Goal: Task Accomplishment & Management: Manage account settings

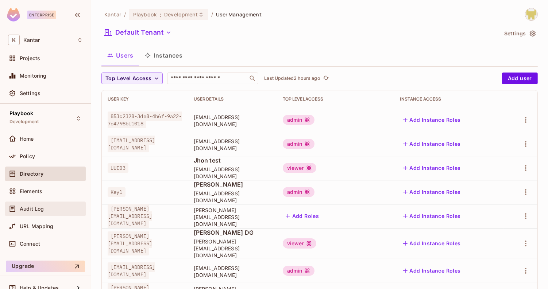
click at [52, 206] on div "Audit Log" at bounding box center [51, 209] width 63 height 6
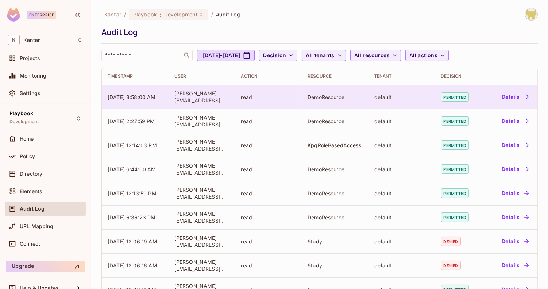
drag, startPoint x: 104, startPoint y: 91, endPoint x: 131, endPoint y: 105, distance: 30.3
click at [131, 105] on td "[DATE] 8:58:00 AM" at bounding box center [135, 97] width 67 height 24
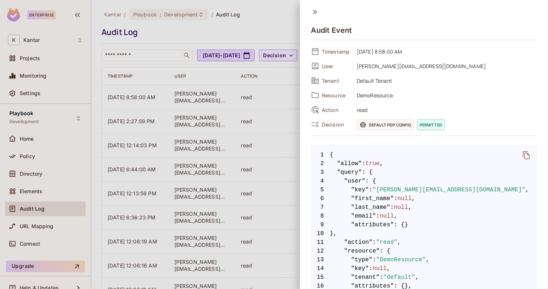
click at [133, 162] on div at bounding box center [274, 144] width 548 height 289
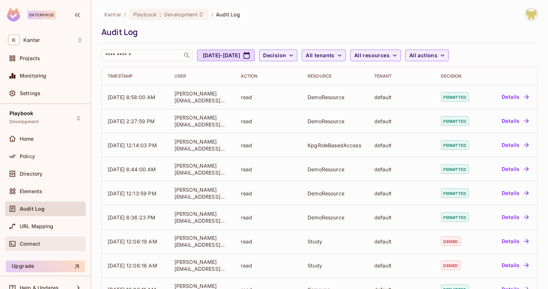
scroll to position [9, 0]
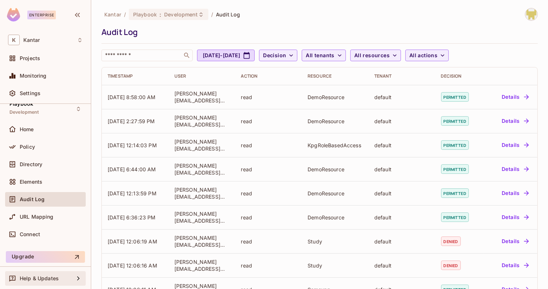
click at [55, 280] on span "Help & Updates" at bounding box center [39, 279] width 39 height 6
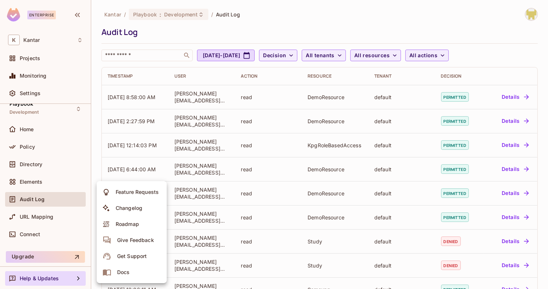
click at [131, 266] on span "Docs" at bounding box center [123, 272] width 17 height 12
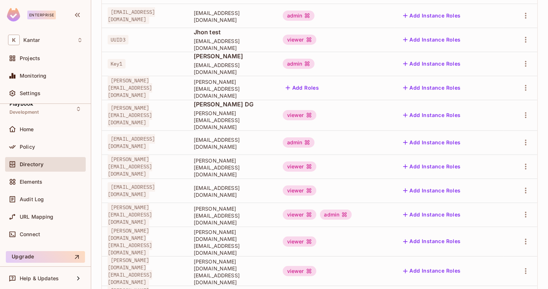
scroll to position [219, 0]
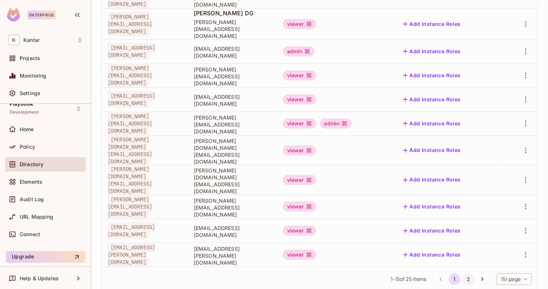
click at [464, 273] on button "2" at bounding box center [468, 279] width 12 height 12
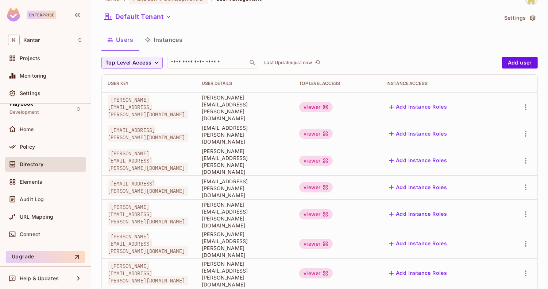
scroll to position [0, 0]
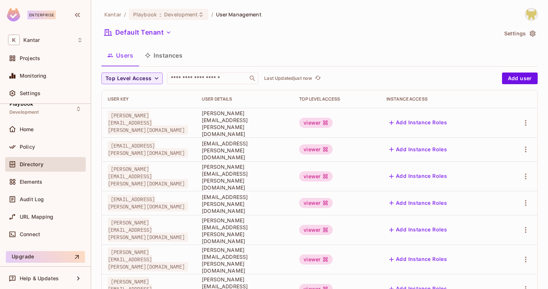
click at [168, 51] on button "Instances" at bounding box center [163, 55] width 49 height 18
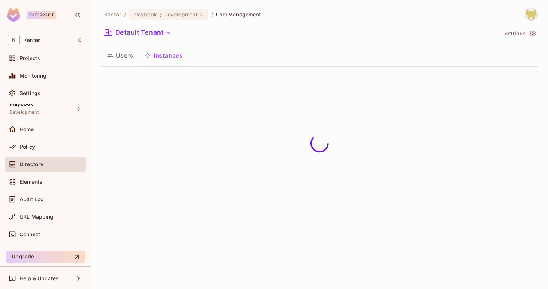
click at [125, 53] on button "Users" at bounding box center [120, 55] width 38 height 18
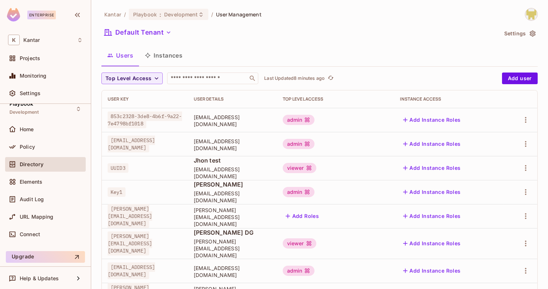
click at [362, 28] on div "Default Tenant" at bounding box center [299, 34] width 396 height 14
click at [42, 93] on div "Settings" at bounding box center [51, 93] width 63 height 6
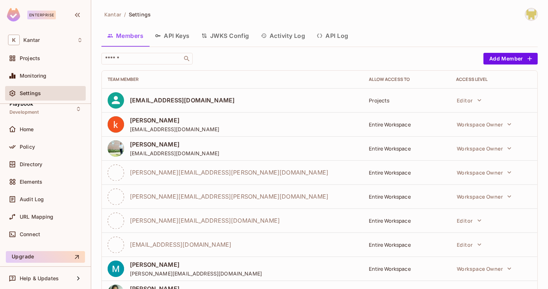
click at [303, 60] on div "​" at bounding box center [290, 59] width 378 height 12
click at [49, 44] on div "K Kantar" at bounding box center [45, 40] width 75 height 11
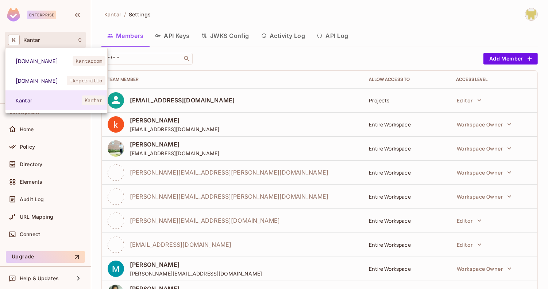
click at [186, 18] on div at bounding box center [274, 144] width 548 height 289
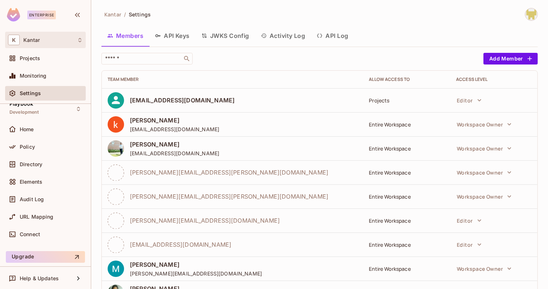
click at [54, 45] on div "K Kantar" at bounding box center [45, 40] width 81 height 16
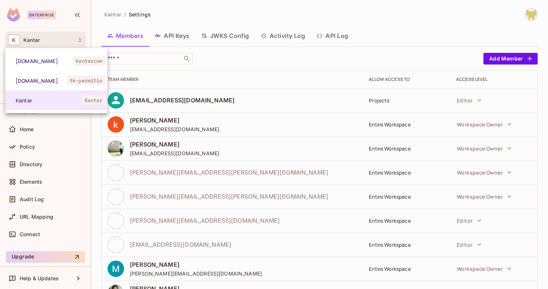
click at [186, 9] on div at bounding box center [274, 144] width 548 height 289
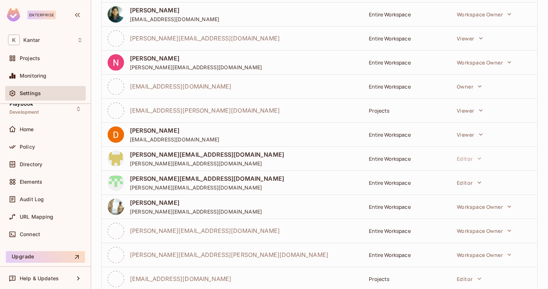
scroll to position [247, 0]
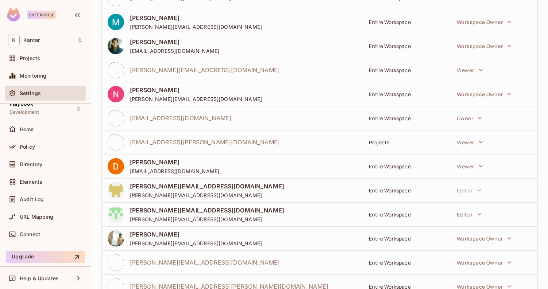
click at [246, 189] on div "[PERSON_NAME][EMAIL_ADDRESS][DOMAIN_NAME] [PERSON_NAME][EMAIL_ADDRESS][DOMAIN_N…" at bounding box center [232, 190] width 249 height 16
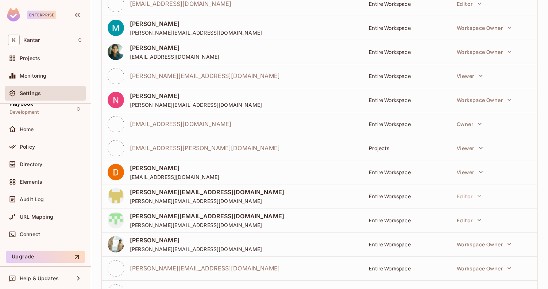
scroll to position [249, 0]
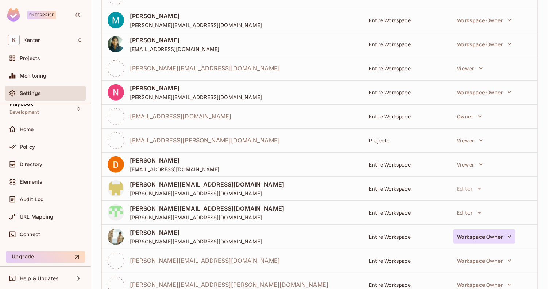
click at [464, 241] on button "Workspace Owner" at bounding box center [484, 236] width 62 height 15
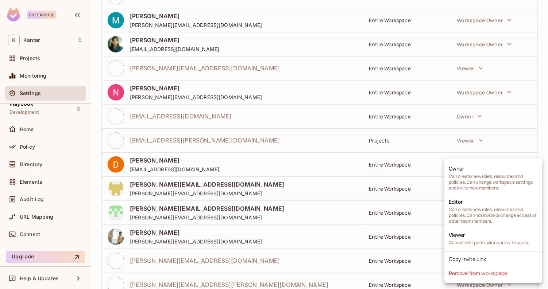
click at [326, 187] on div at bounding box center [274, 144] width 548 height 289
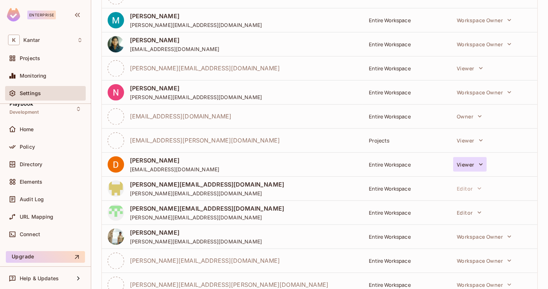
click at [472, 168] on button "Viewer" at bounding box center [469, 164] width 33 height 15
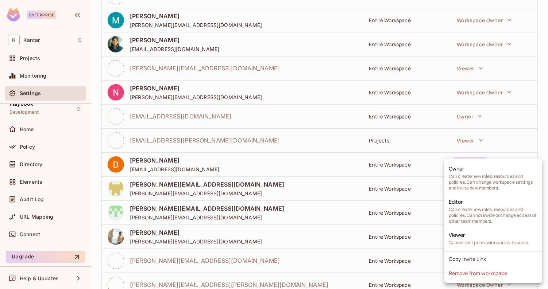
click at [291, 170] on div at bounding box center [274, 144] width 548 height 289
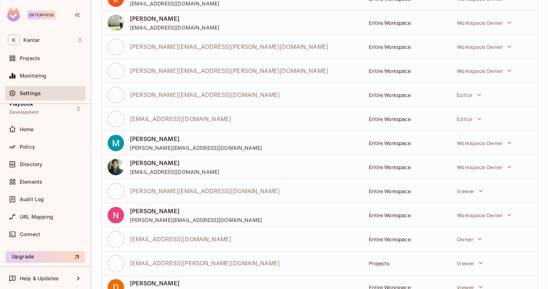
scroll to position [0, 0]
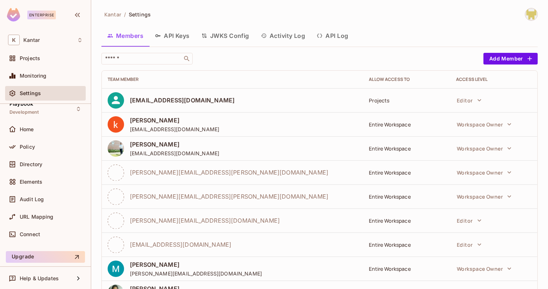
click at [333, 31] on button "API Log" at bounding box center [332, 36] width 43 height 18
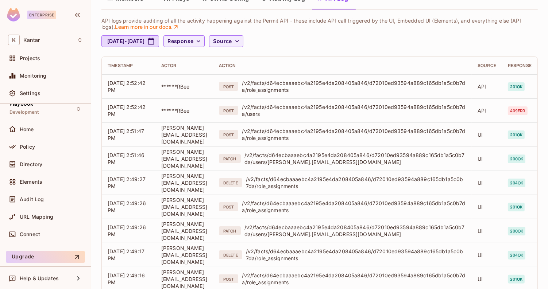
scroll to position [37, 0]
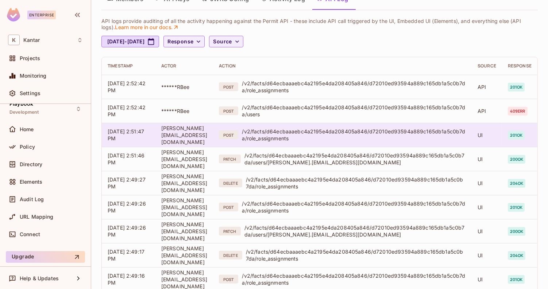
click at [341, 140] on div "/v2/facts/d64ecbaaaebc4a2195e4da208405a846/d72010ed93594a889c165db1a5c0b7da/rol…" at bounding box center [354, 135] width 224 height 14
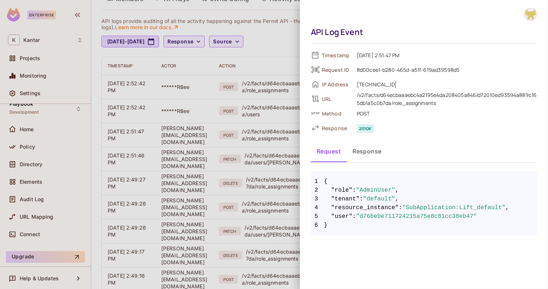
click at [355, 155] on button "Response" at bounding box center [366, 151] width 41 height 18
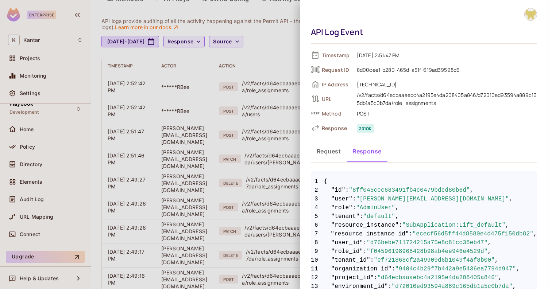
scroll to position [31, 0]
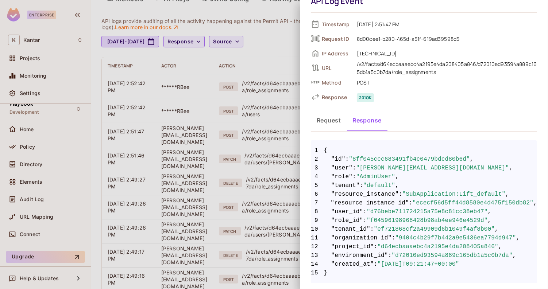
click at [327, 125] on button "Request" at bounding box center [329, 120] width 36 height 18
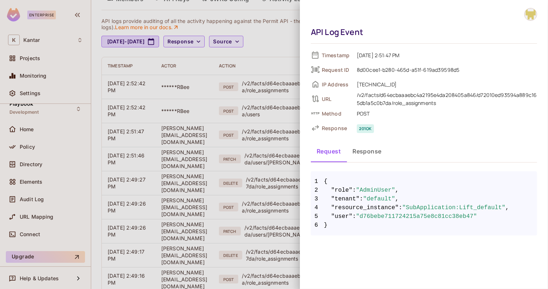
click at [282, 137] on div at bounding box center [274, 144] width 548 height 289
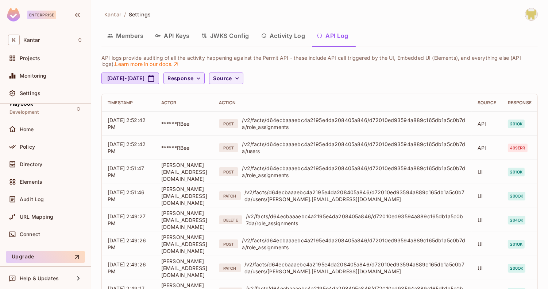
click at [301, 77] on div "[DATE] - [DATE] Response Source" at bounding box center [319, 79] width 436 height 12
click at [231, 82] on span "Source" at bounding box center [222, 78] width 19 height 9
click at [308, 79] on div at bounding box center [274, 144] width 548 height 289
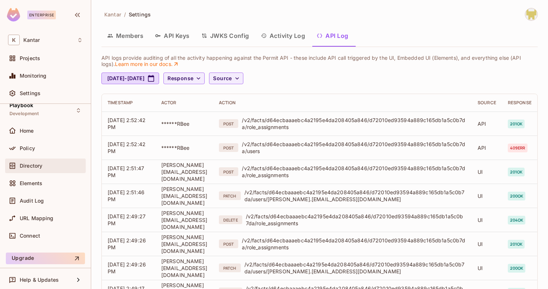
scroll to position [9, 0]
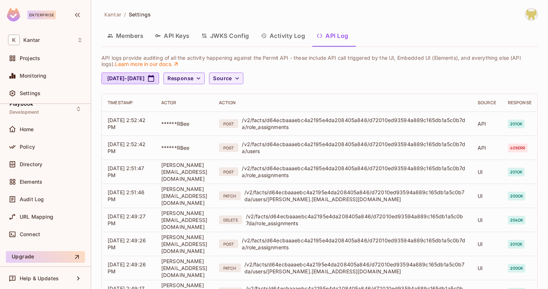
click at [134, 42] on button "Members" at bounding box center [125, 36] width 48 height 18
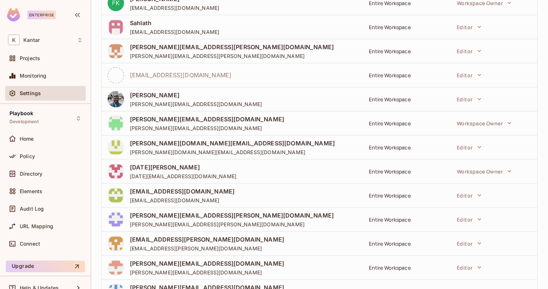
scroll to position [609, 0]
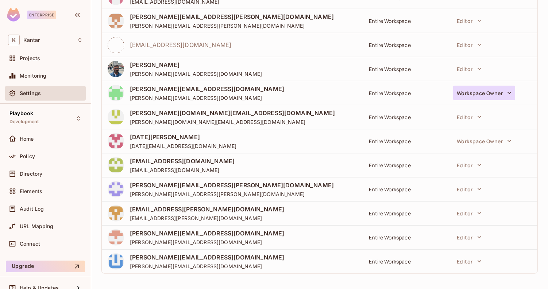
click at [469, 95] on button "Workspace Owner" at bounding box center [484, 93] width 62 height 15
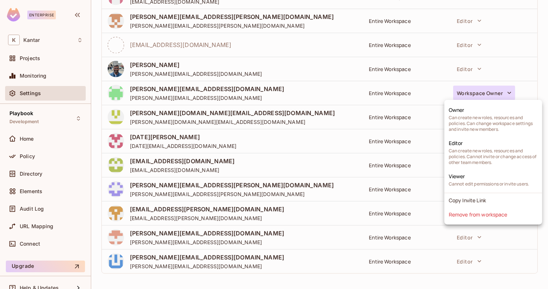
click at [333, 90] on div at bounding box center [274, 144] width 548 height 289
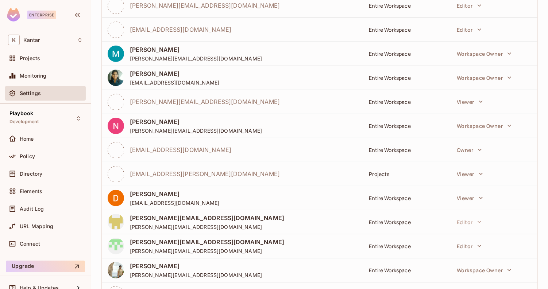
scroll to position [178, 0]
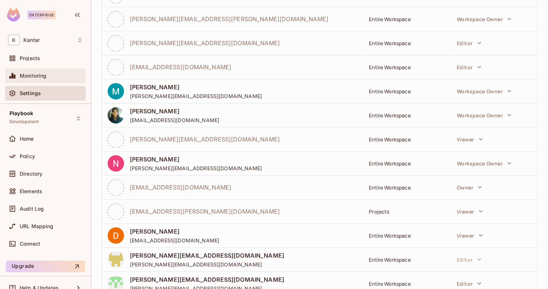
click at [52, 78] on div "Monitoring" at bounding box center [51, 76] width 63 height 6
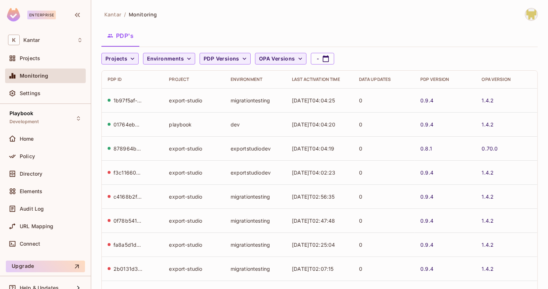
click at [387, 158] on td "0" at bounding box center [383, 148] width 61 height 24
click at [381, 151] on td "0" at bounding box center [383, 148] width 61 height 24
click at [216, 55] on span "PDP Versions" at bounding box center [221, 58] width 36 height 9
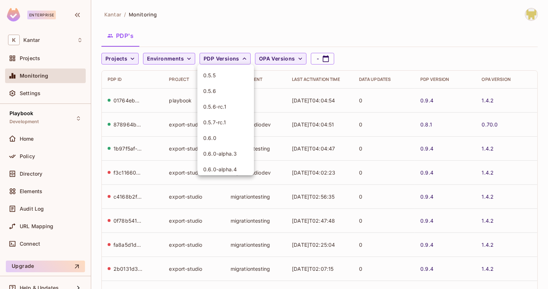
click at [209, 43] on div at bounding box center [274, 144] width 548 height 289
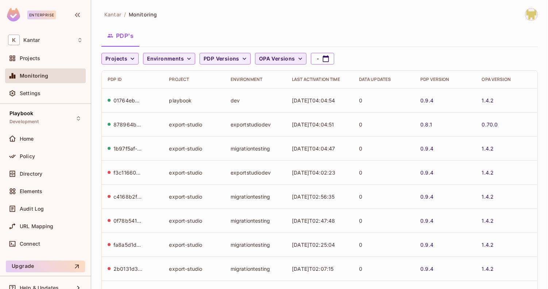
click at [275, 59] on span "OPA Versions" at bounding box center [277, 58] width 36 height 9
click at [243, 40] on div at bounding box center [274, 144] width 548 height 289
click at [163, 59] on span "Environments" at bounding box center [165, 58] width 37 height 9
click at [171, 51] on div at bounding box center [274, 144] width 548 height 289
click at [120, 59] on span "Projects" at bounding box center [116, 58] width 22 height 9
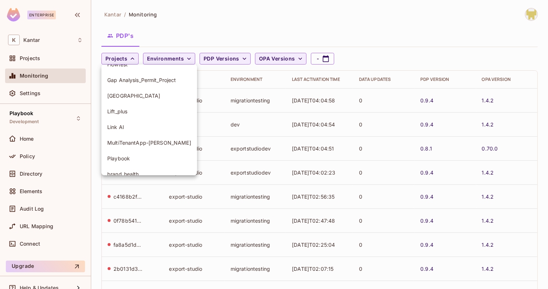
scroll to position [83, 0]
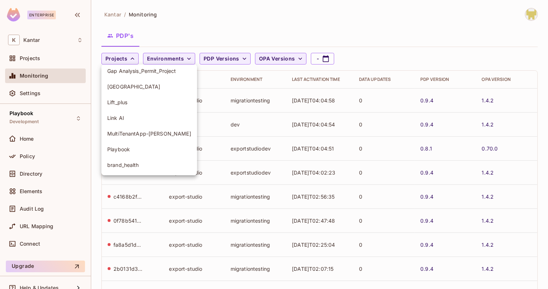
click at [196, 31] on div at bounding box center [274, 144] width 548 height 289
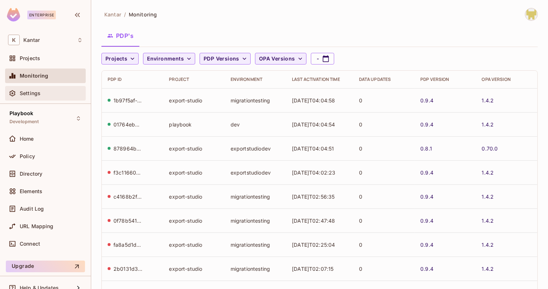
click at [42, 95] on div "Settings" at bounding box center [51, 93] width 63 height 6
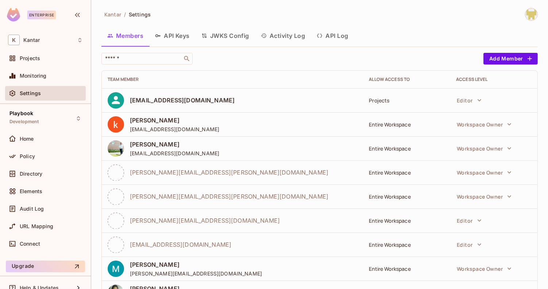
click at [386, 81] on div "Allow Access to" at bounding box center [406, 80] width 75 height 6
click at [382, 97] on div "Projects" at bounding box center [406, 100] width 75 height 7
click at [405, 53] on div "​" at bounding box center [290, 59] width 378 height 12
click at [392, 79] on div "Allow Access to" at bounding box center [406, 80] width 75 height 6
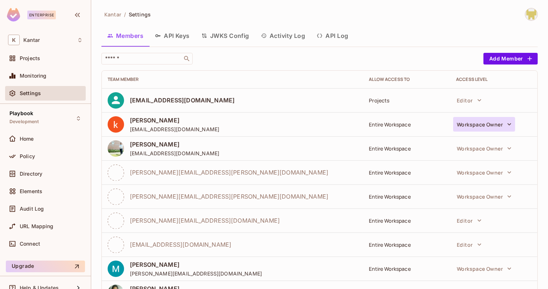
click at [463, 124] on button "Workspace Owner" at bounding box center [484, 124] width 62 height 15
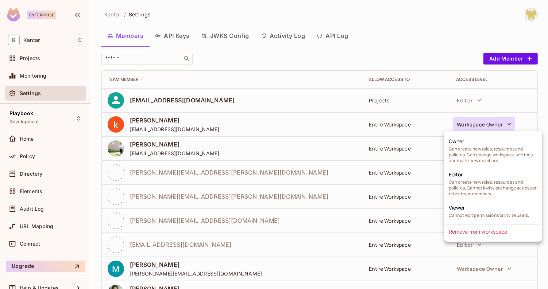
click at [417, 36] on div at bounding box center [274, 144] width 548 height 289
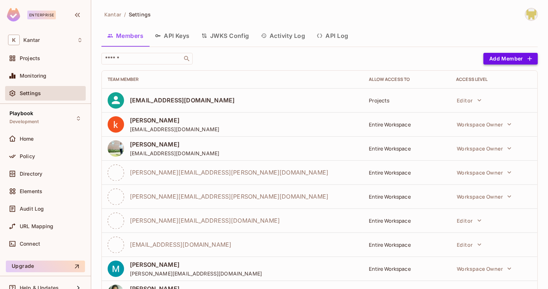
click at [507, 59] on button "Add Member" at bounding box center [510, 59] width 54 height 12
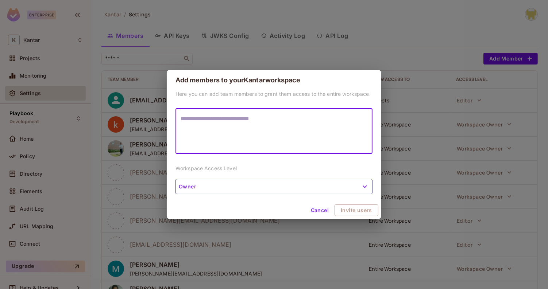
click at [301, 188] on button "Owner" at bounding box center [273, 186] width 197 height 15
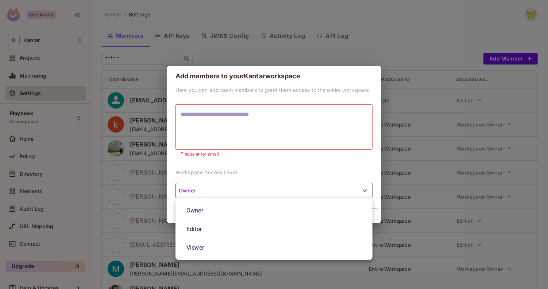
click at [274, 169] on div at bounding box center [274, 144] width 548 height 289
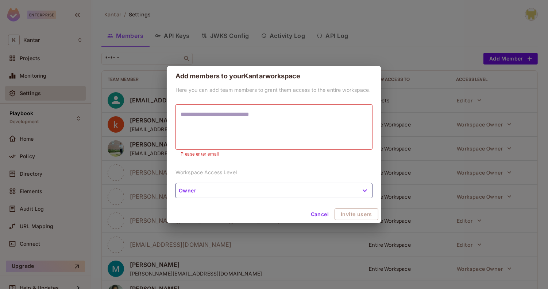
click at [316, 212] on button "Cancel" at bounding box center [320, 215] width 24 height 12
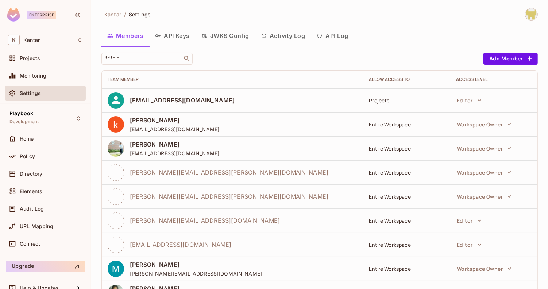
drag, startPoint x: 128, startPoint y: 99, endPoint x: 203, endPoint y: 95, distance: 75.2
click at [203, 95] on div "[EMAIL_ADDRESS][DOMAIN_NAME]" at bounding box center [232, 100] width 249 height 16
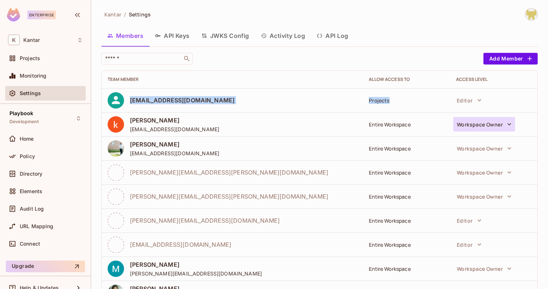
drag, startPoint x: 357, startPoint y: 88, endPoint x: 468, endPoint y: 120, distance: 115.7
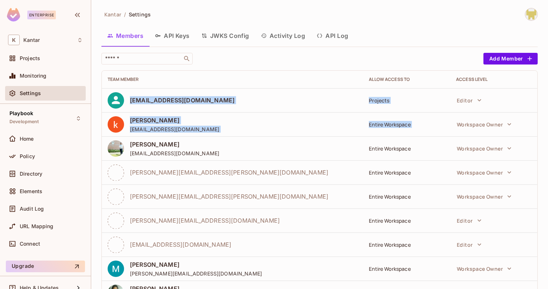
click at [406, 104] on td "Projects" at bounding box center [406, 100] width 87 height 24
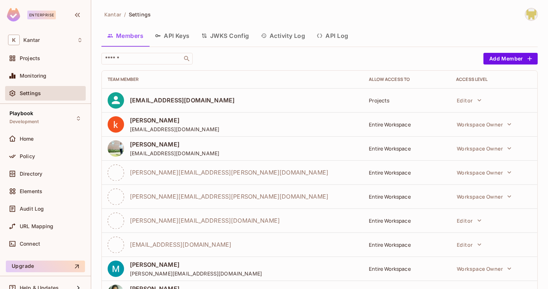
click at [406, 104] on td "Projects" at bounding box center [406, 100] width 87 height 24
click at [33, 149] on div "Policy" at bounding box center [45, 156] width 81 height 15
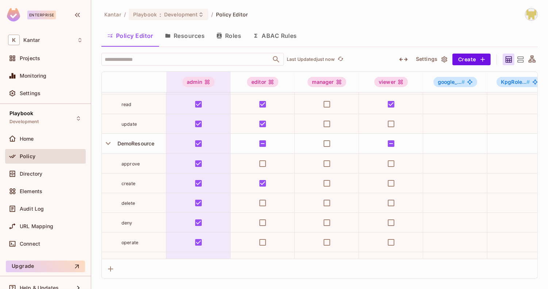
scroll to position [22, 0]
